Goal: Information Seeking & Learning: Learn about a topic

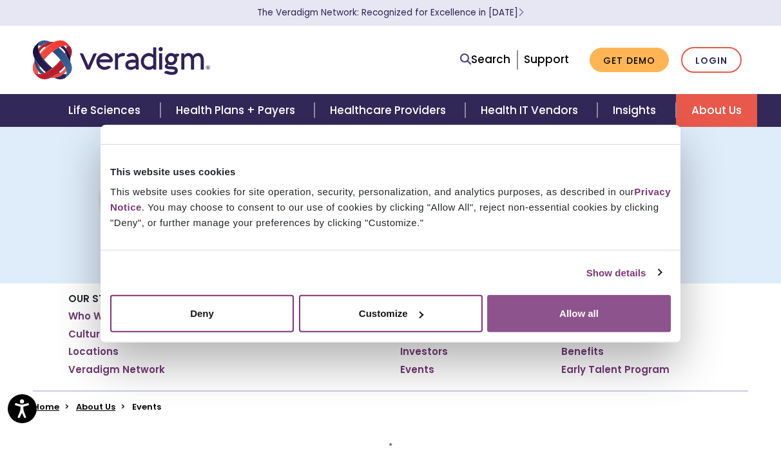
click at [553, 314] on button "Allow all" at bounding box center [579, 313] width 184 height 37
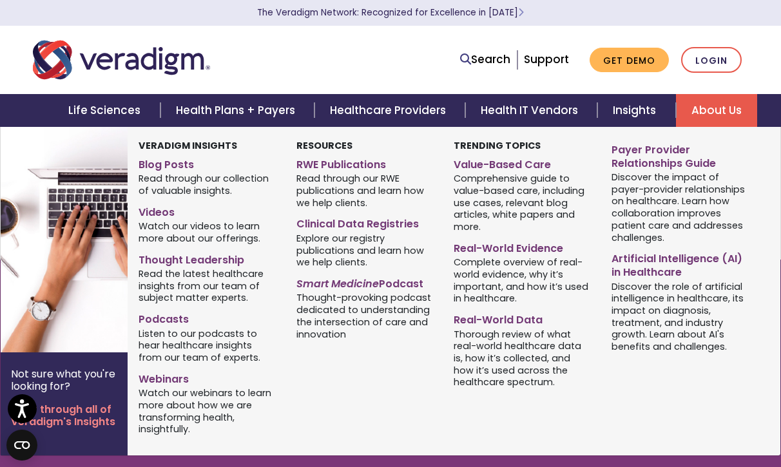
scroll to position [387, 0]
click at [159, 380] on link "Webinars" at bounding box center [208, 377] width 139 height 19
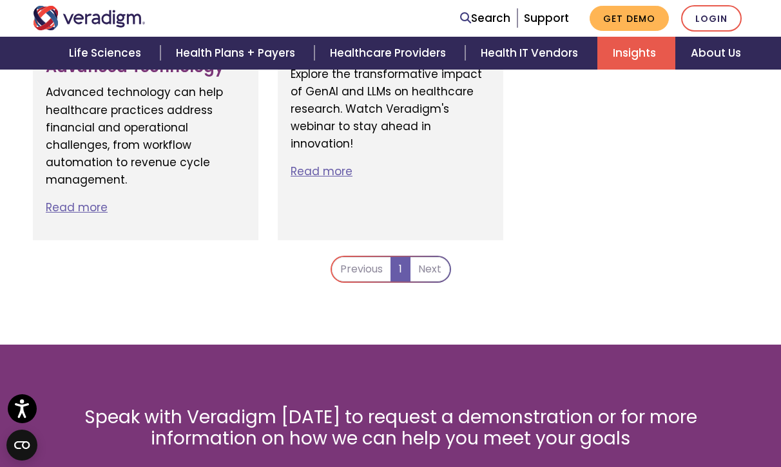
scroll to position [1290, 0]
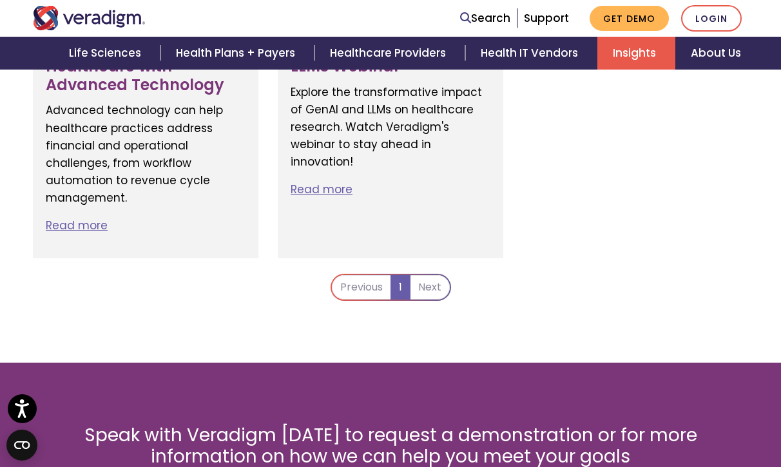
click at [361, 286] on li "Previous" at bounding box center [361, 287] width 59 height 25
click at [429, 290] on li "Next" at bounding box center [430, 287] width 39 height 25
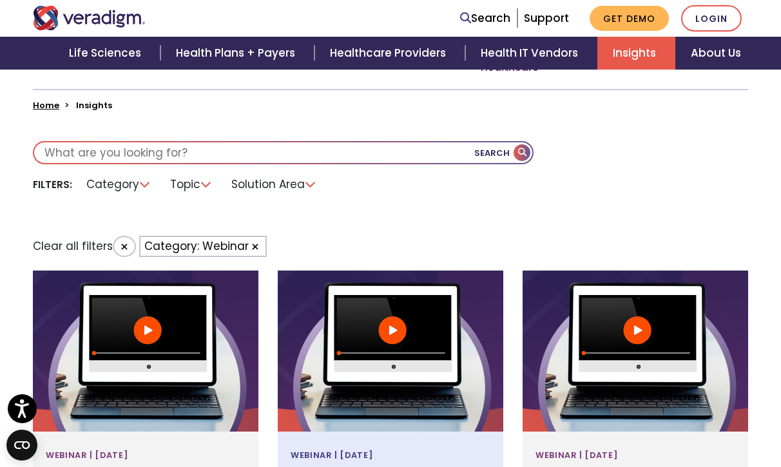
scroll to position [322, 0]
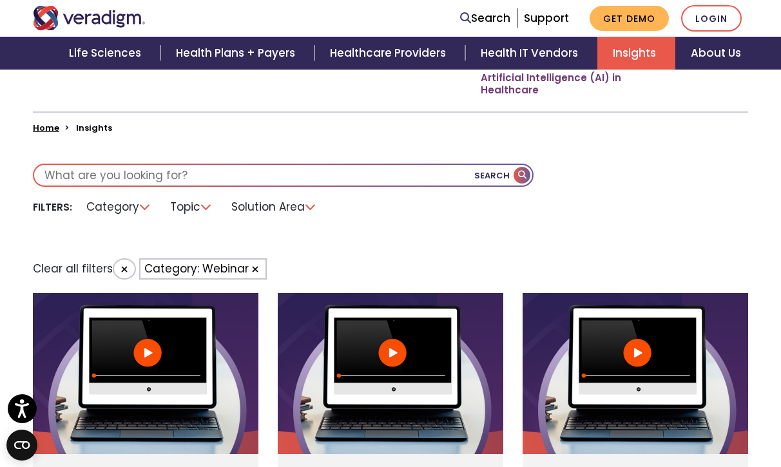
click at [146, 210] on li "Category" at bounding box center [119, 207] width 81 height 20
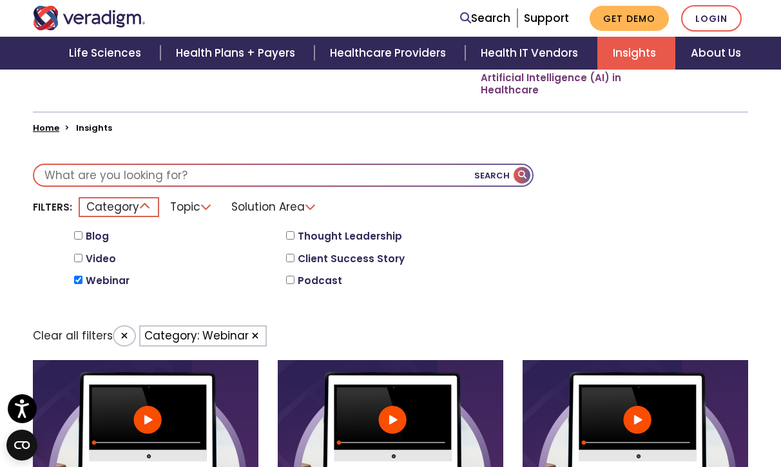
click at [211, 207] on li "Topic" at bounding box center [191, 207] width 58 height 20
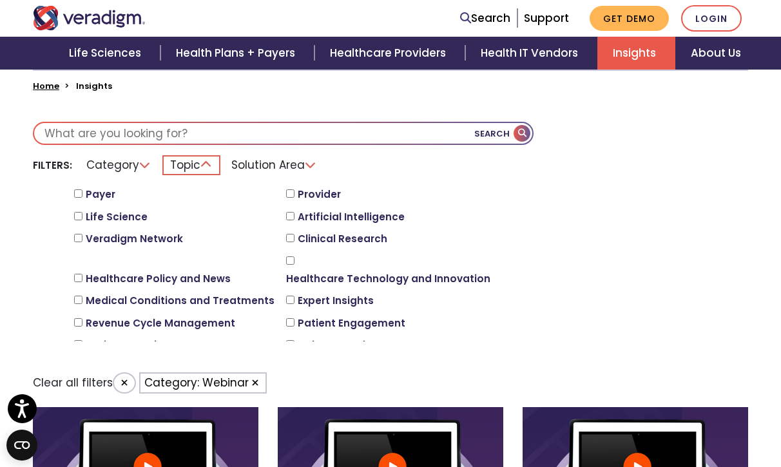
scroll to position [387, 0]
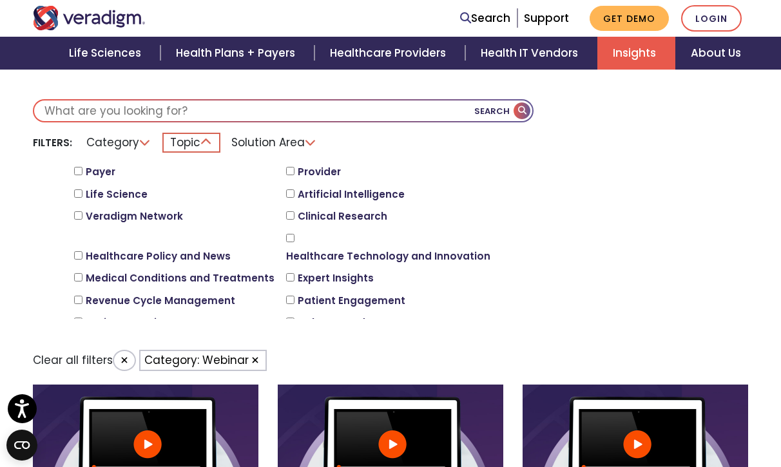
click at [218, 110] on input "text" at bounding box center [283, 111] width 498 height 21
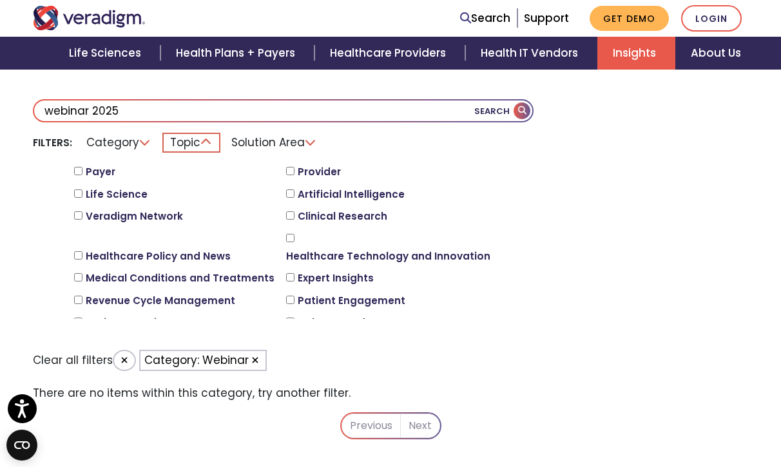
type input "webinar 2025"
click at [525, 107] on button "Search" at bounding box center [504, 111] width 58 height 21
